Goal: Task Accomplishment & Management: Use online tool/utility

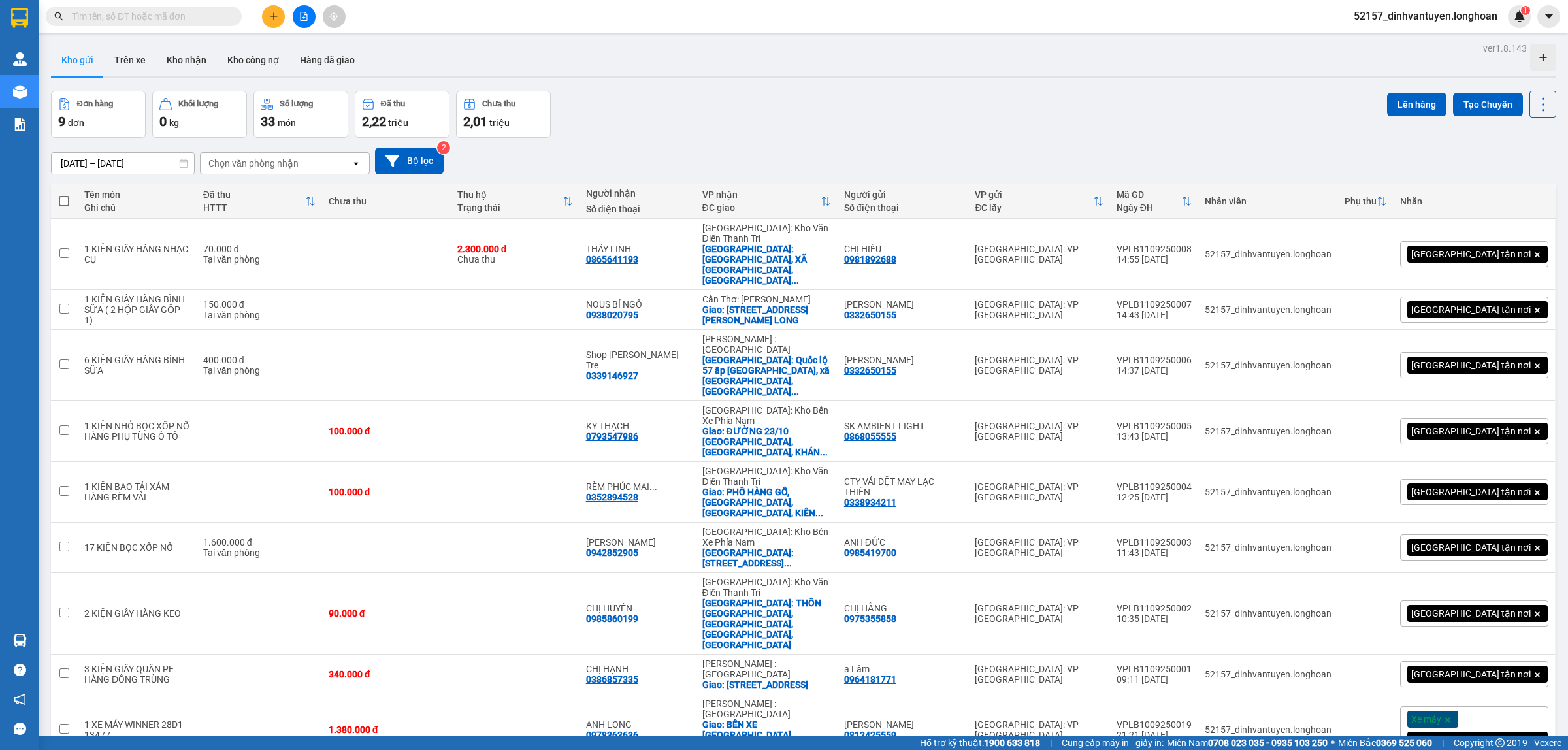
click at [270, 16] on icon "plus" at bounding box center [274, 16] width 7 height 1
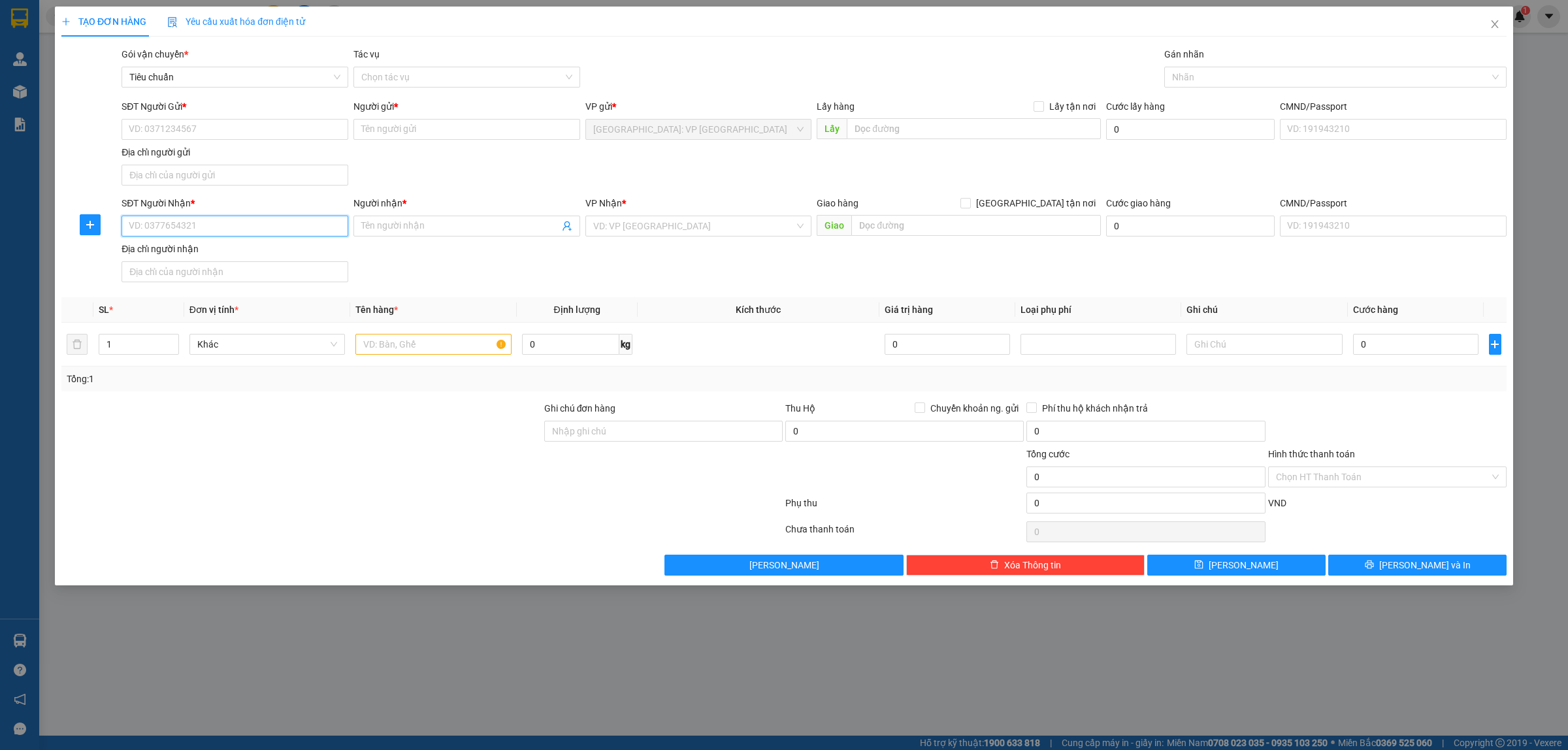
click at [266, 215] on input "SĐT Người Nhận *" at bounding box center [235, 225] width 227 height 21
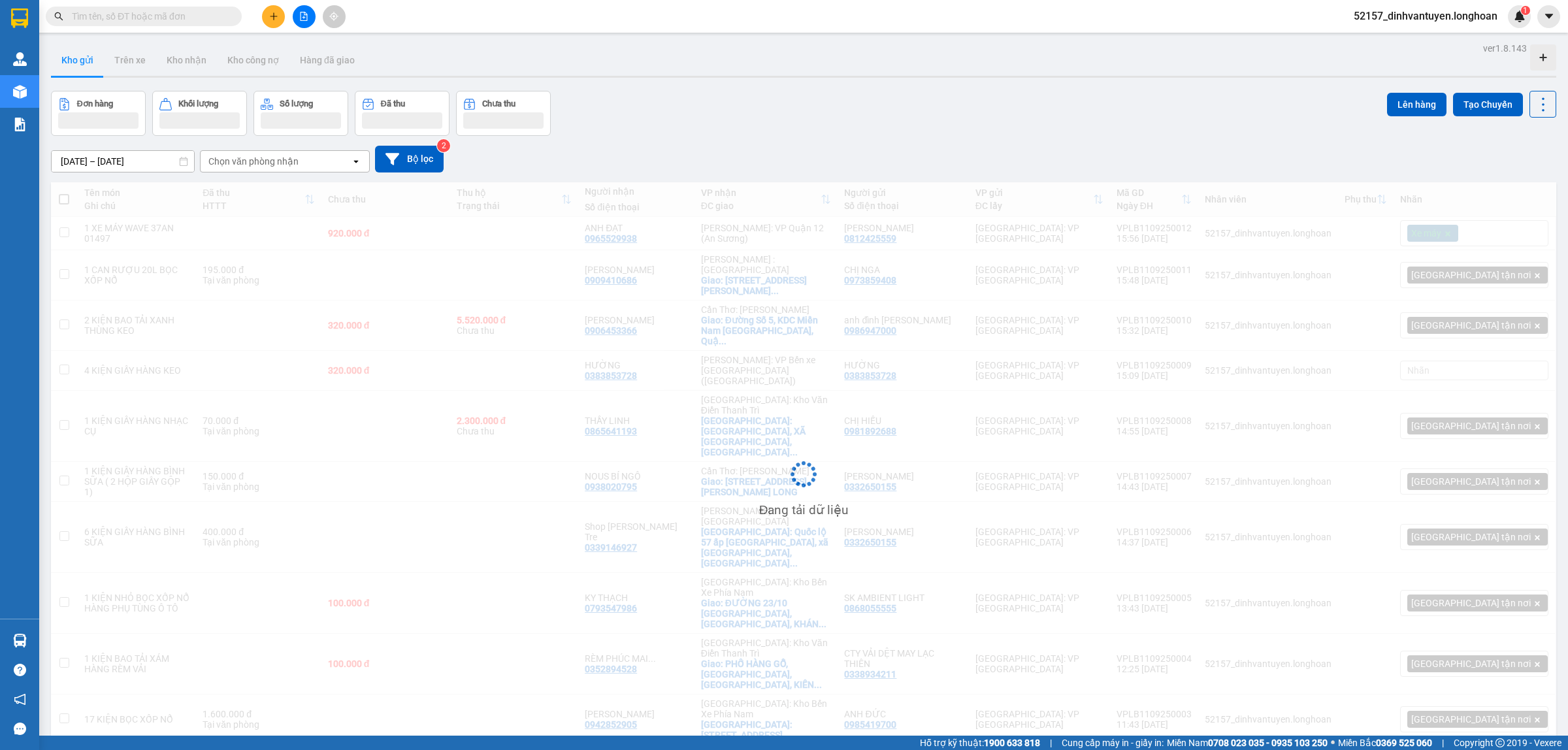
click at [178, 18] on input "text" at bounding box center [148, 16] width 155 height 14
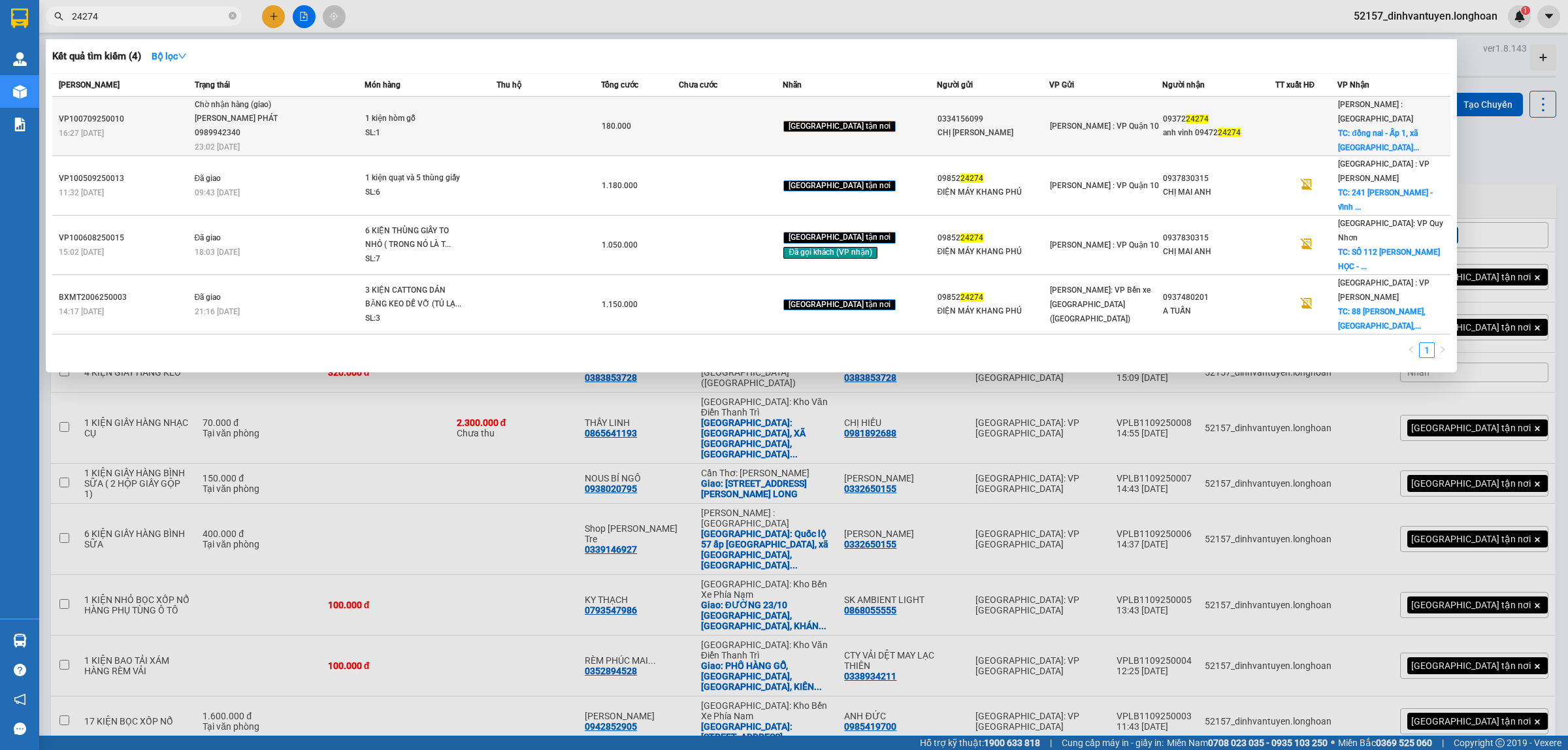
type input "24274"
click at [509, 124] on td at bounding box center [549, 126] width 104 height 60
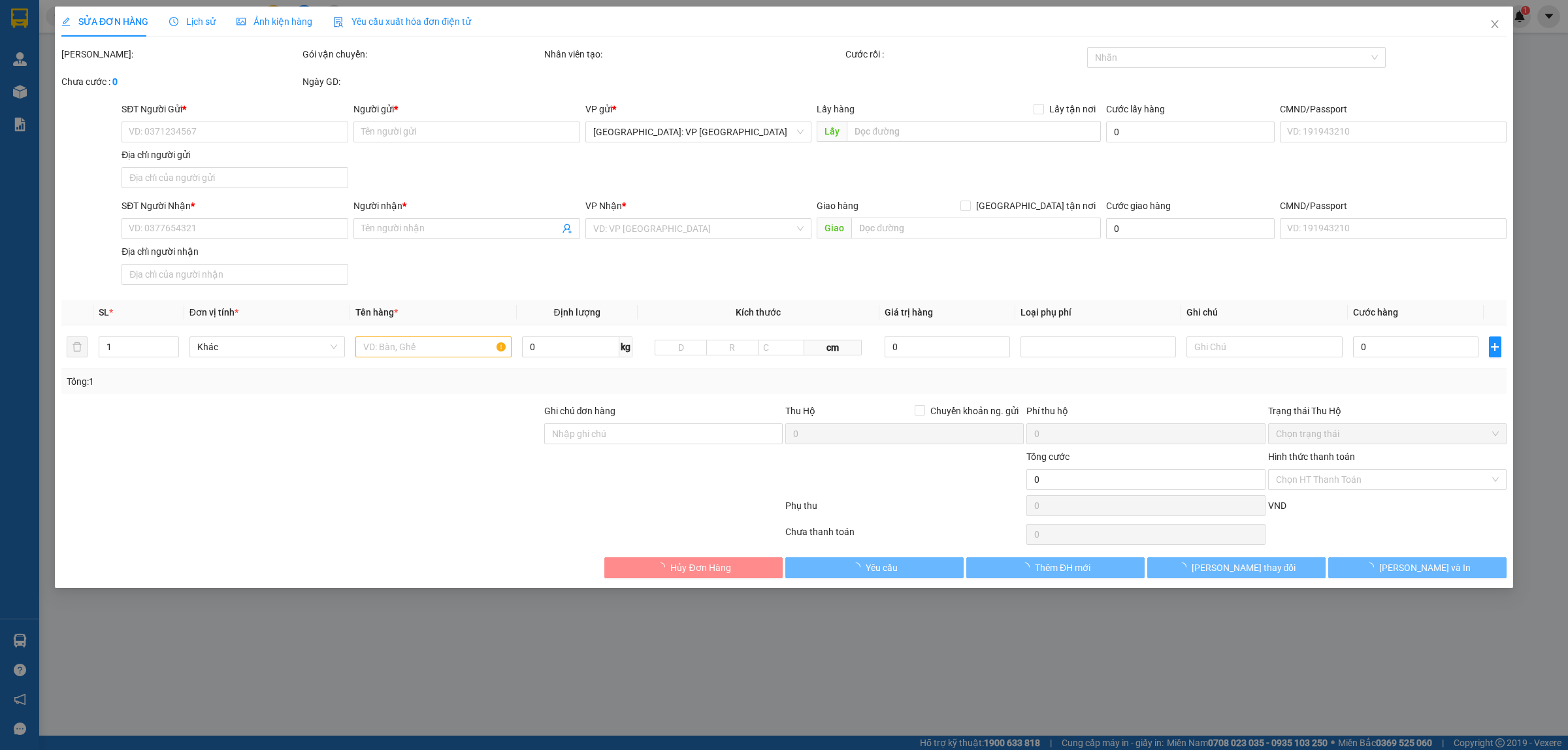
type input "0334156099"
type input "CHỊ [PERSON_NAME]"
type input "0937224274"
type input "anh vinh 0947224274"
checkbox input "true"
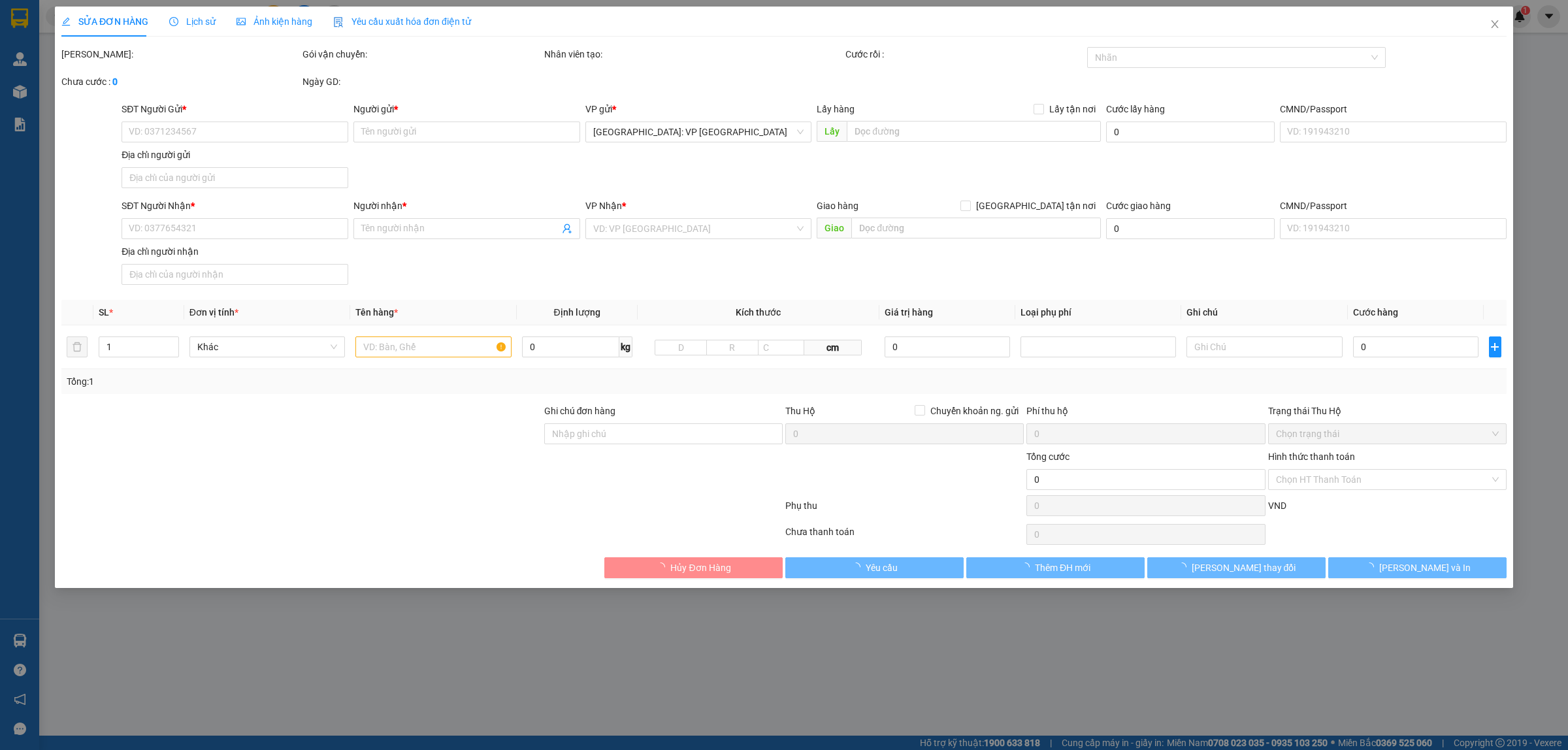
type input "đồng nai - Ấp 1, xã [GEOGRAPHIC_DATA], [GEOGRAPHIC_DATA], [GEOGRAPHIC_DATA]"
type input "hàng k bao bể vỡ hư hỏng"
type input "180.000"
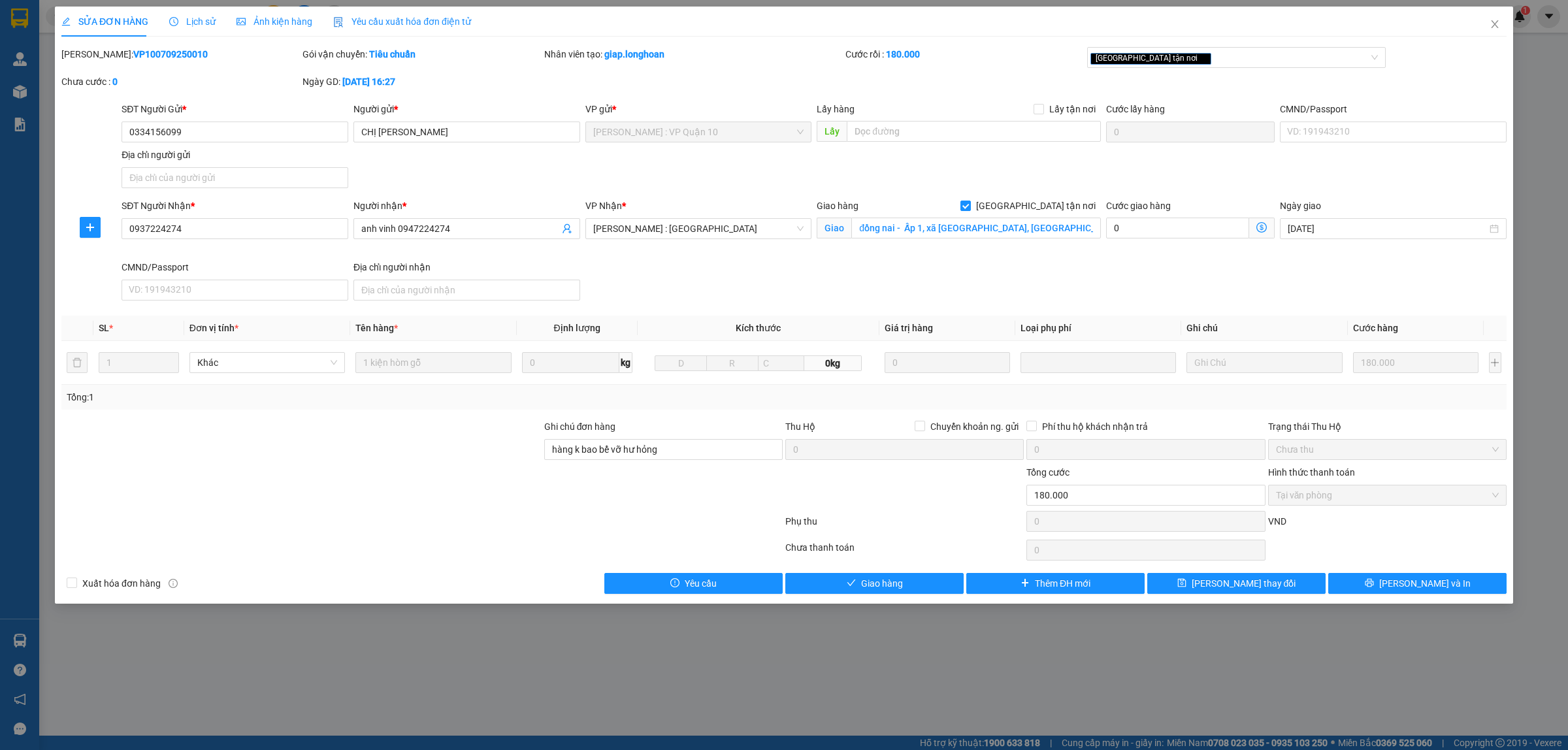
click at [198, 17] on span "Lịch sử" at bounding box center [192, 21] width 46 height 11
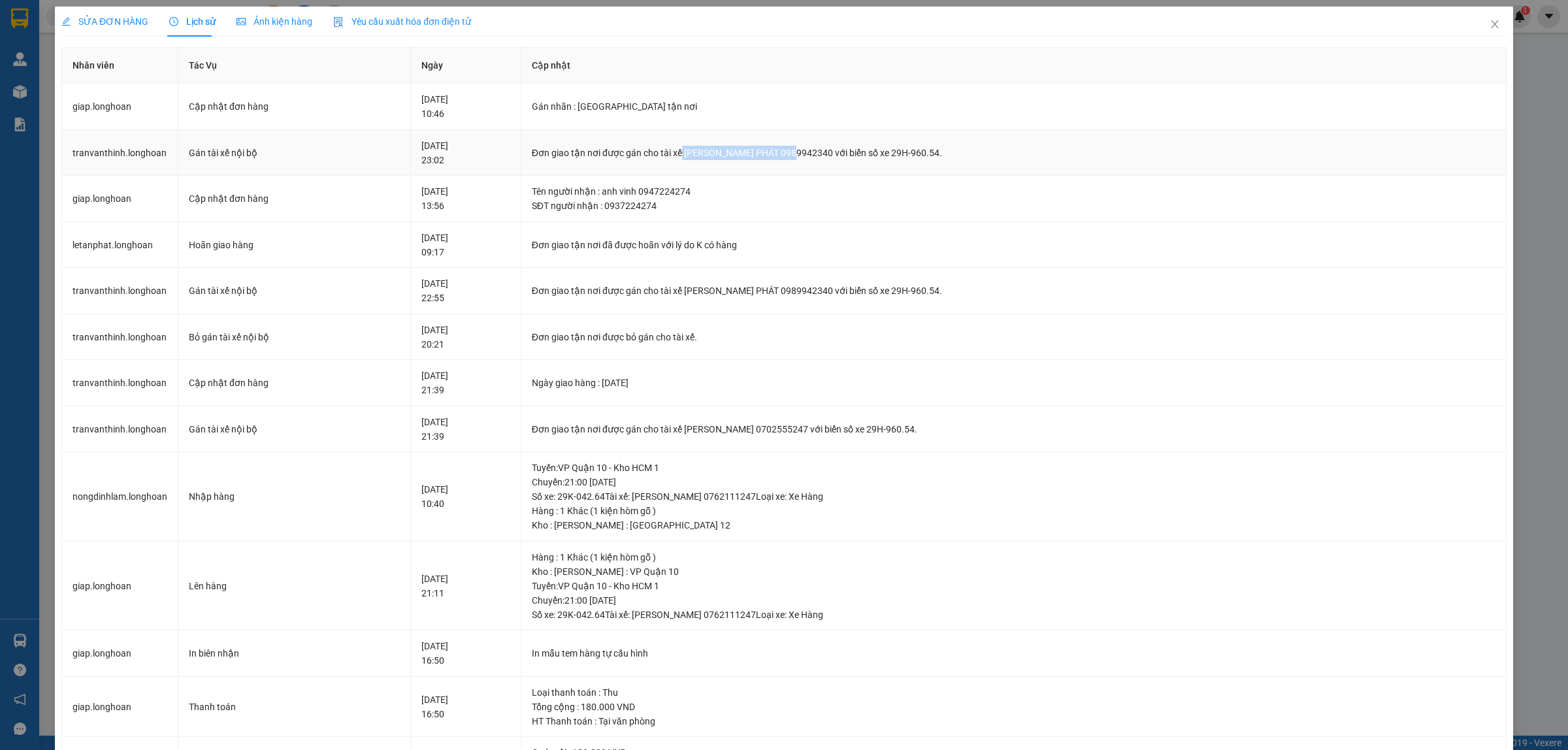
drag, startPoint x: 726, startPoint y: 155, endPoint x: 832, endPoint y: 155, distance: 106.0
click at [832, 155] on div "Đơn giao tận nơi được gán cho tài xế [PERSON_NAME] PHÁT 0989942340 với biển số …" at bounding box center [1014, 153] width 964 height 14
copy div "[PERSON_NAME] PHÁT 0989942340"
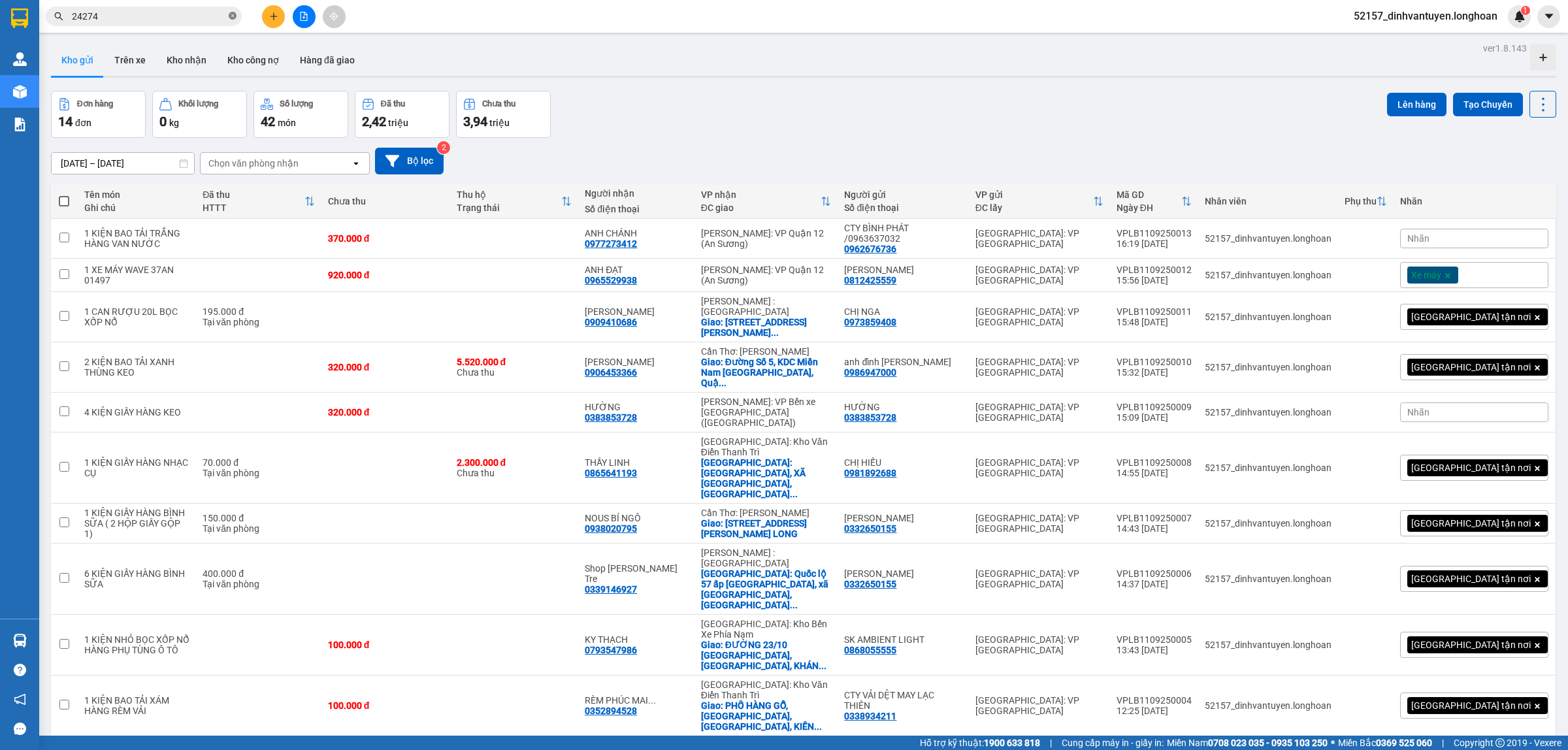
click at [232, 16] on icon "close-circle" at bounding box center [232, 15] width 8 height 8
paste input "0968970897"
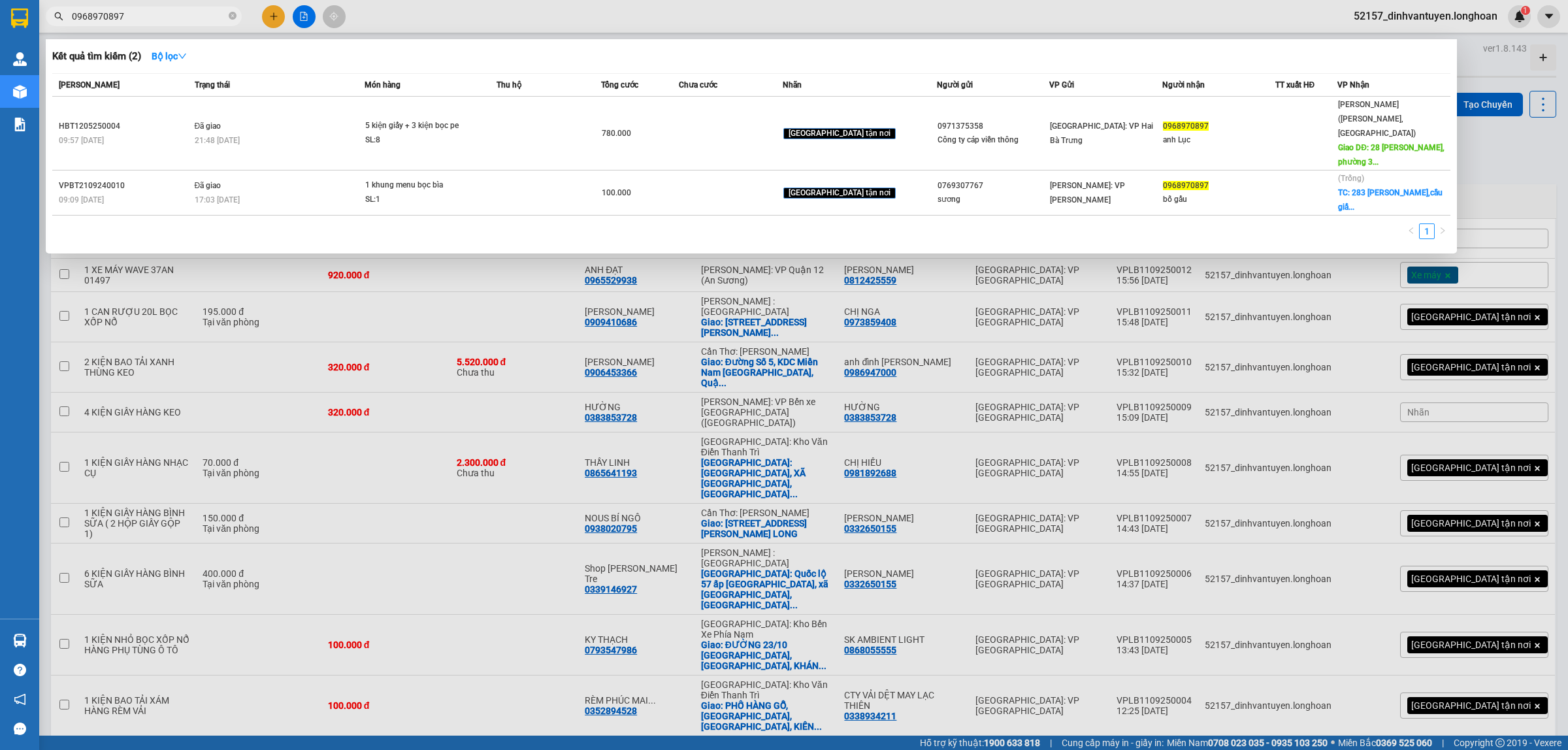
type input "0968970897"
